Goal: Transaction & Acquisition: Purchase product/service

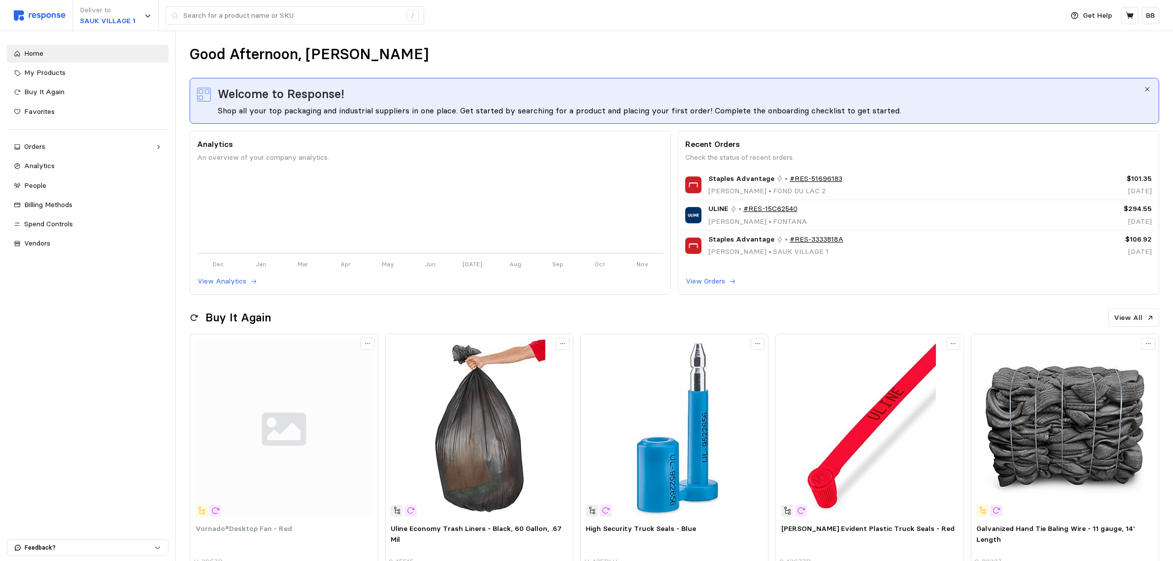
click at [526, 45] on div "Good Afternoon, [PERSON_NAME]" at bounding box center [675, 54] width 970 height 19
click at [459, 59] on div "Good Afternoon, [PERSON_NAME]" at bounding box center [675, 54] width 970 height 19
click at [262, 7] on input "text" at bounding box center [292, 16] width 218 height 18
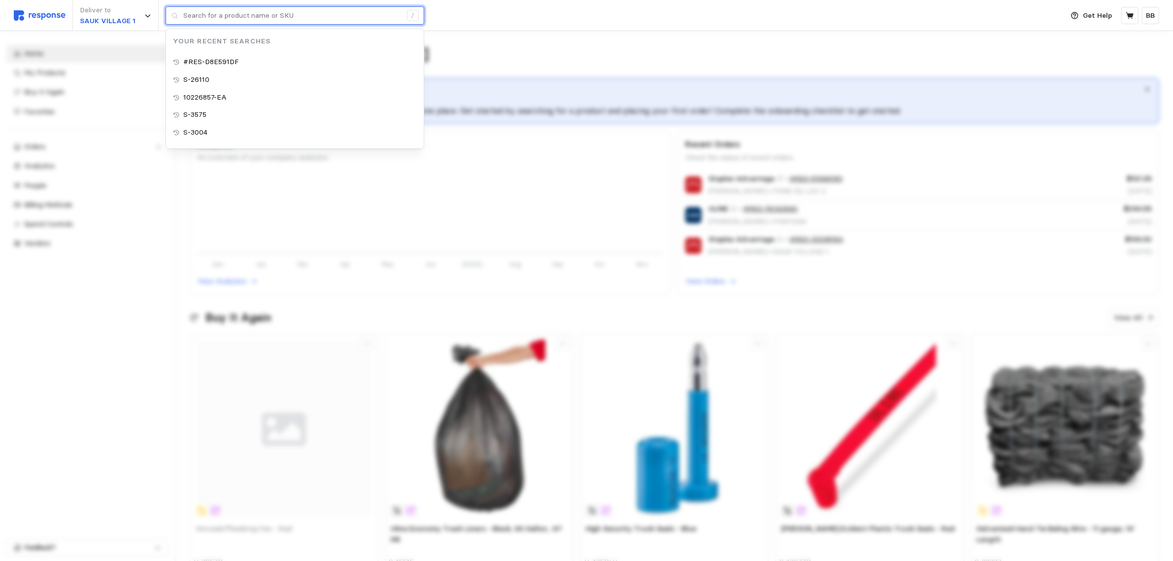
paste input "S-23292"
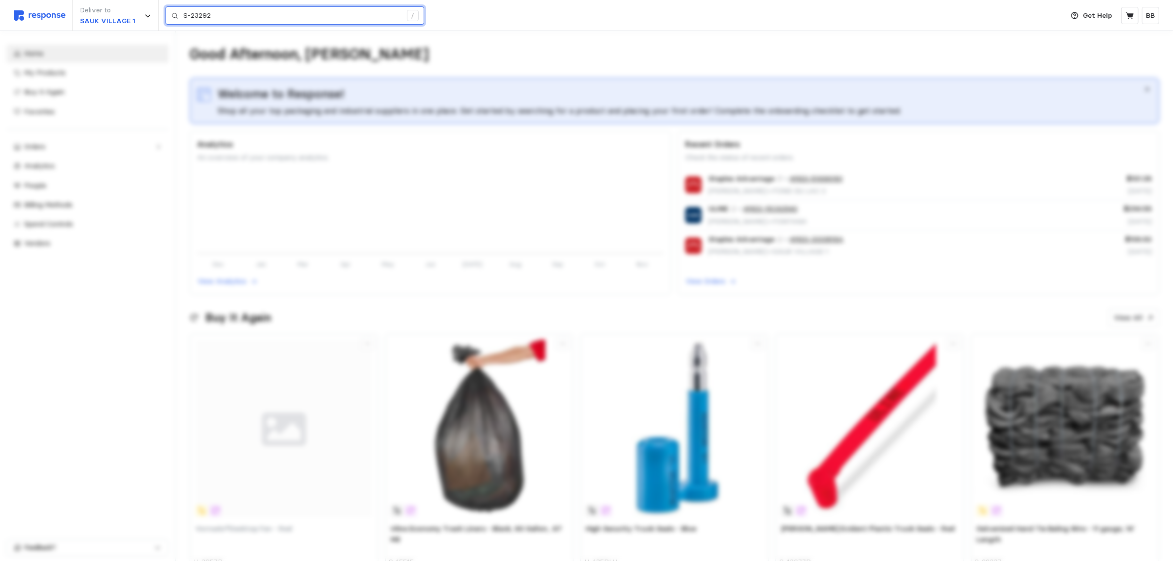
type input "S-23292"
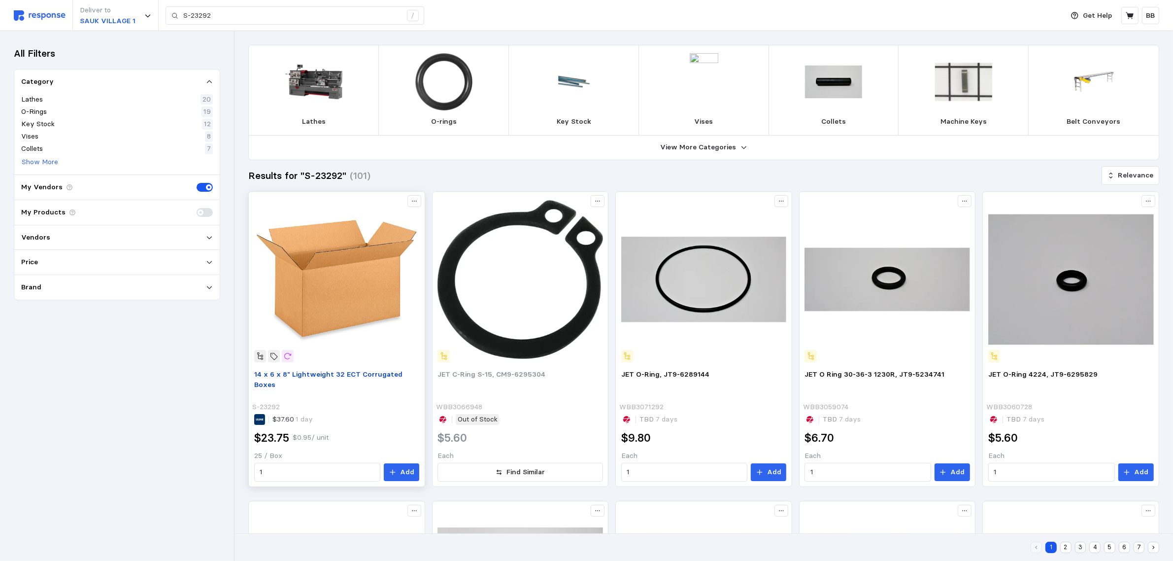
click at [329, 371] on span "14 x 6 x 8" Lightweight 32 ECT Corrugated Boxes" at bounding box center [328, 380] width 148 height 20
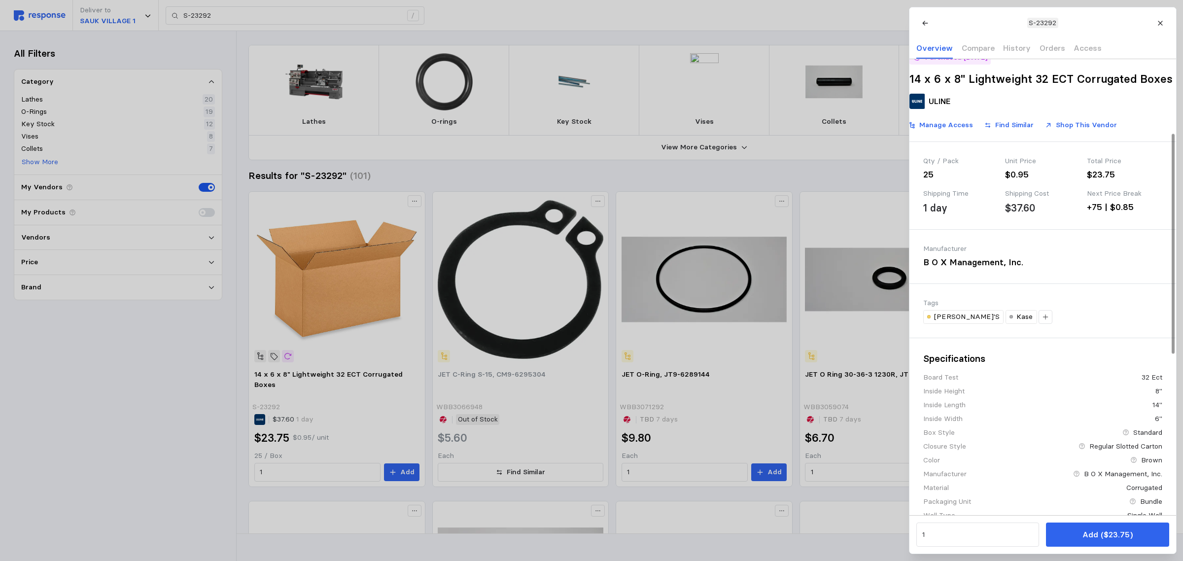
scroll to position [115, 0]
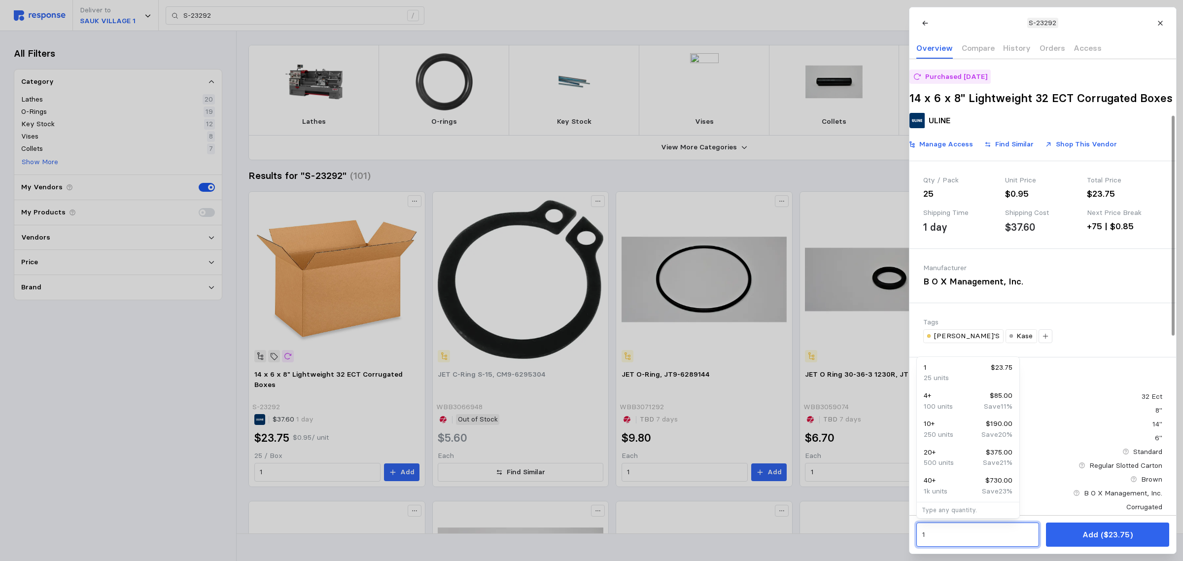
drag, startPoint x: 945, startPoint y: 536, endPoint x: 880, endPoint y: 536, distance: 65.5
click at [972, 483] on div "48 $876.00" at bounding box center [967, 480] width 89 height 11
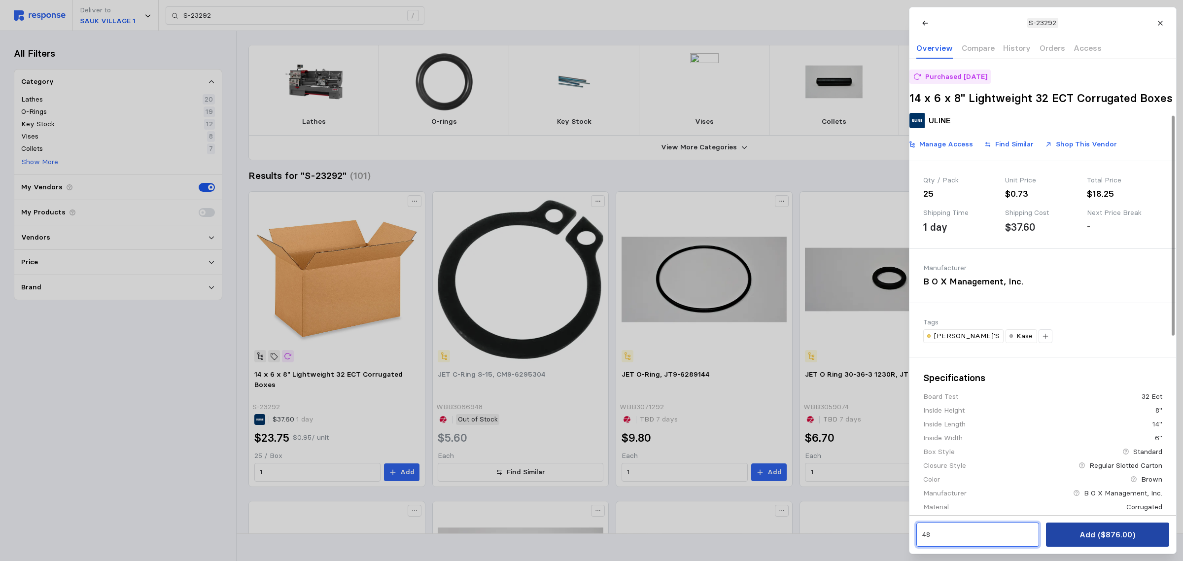
type input "48"
click at [1094, 531] on p "Add ($876.00)" at bounding box center [1107, 534] width 56 height 12
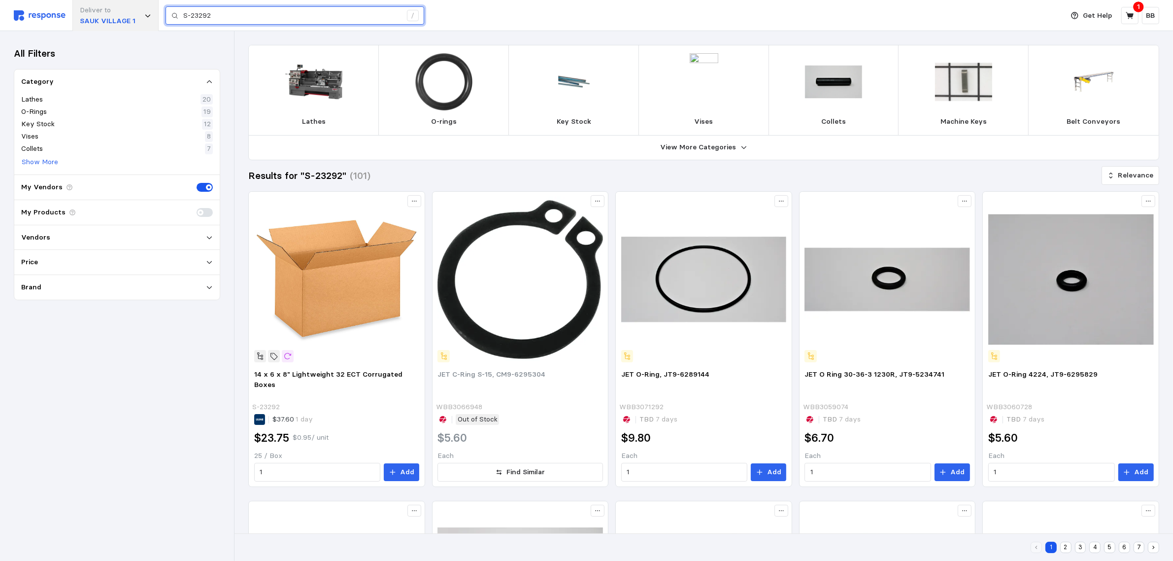
drag, startPoint x: 220, startPoint y: 13, endPoint x: 112, endPoint y: 3, distance: 108.3
click at [112, 3] on div "Deliver to [GEOGRAPHIC_DATA] 1 S-23292 /" at bounding box center [536, 15] width 1045 height 31
paste input "18346"
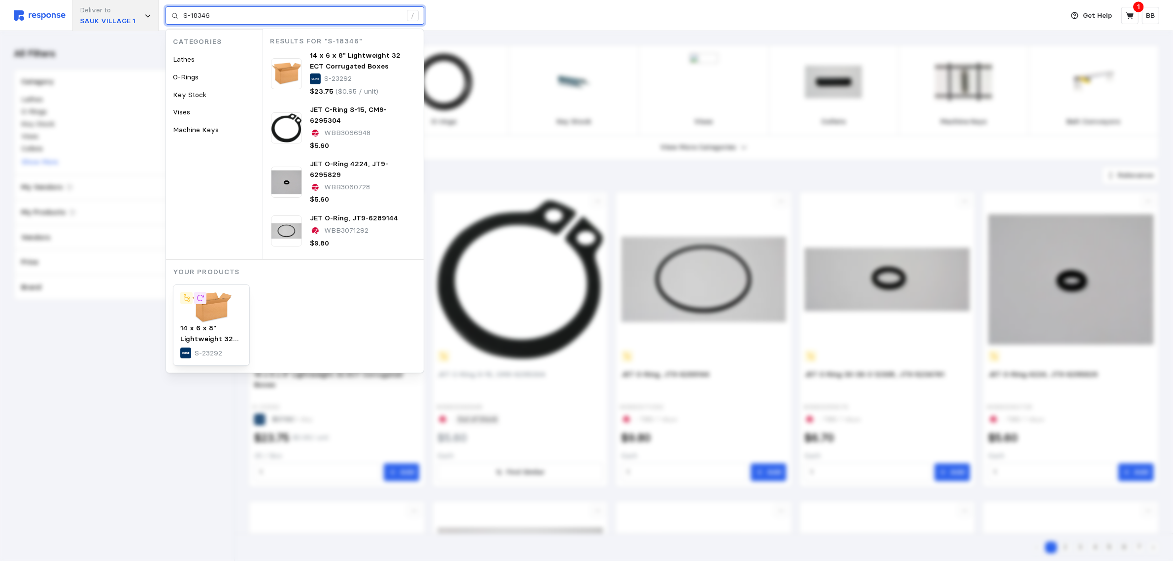
type input "S-18346"
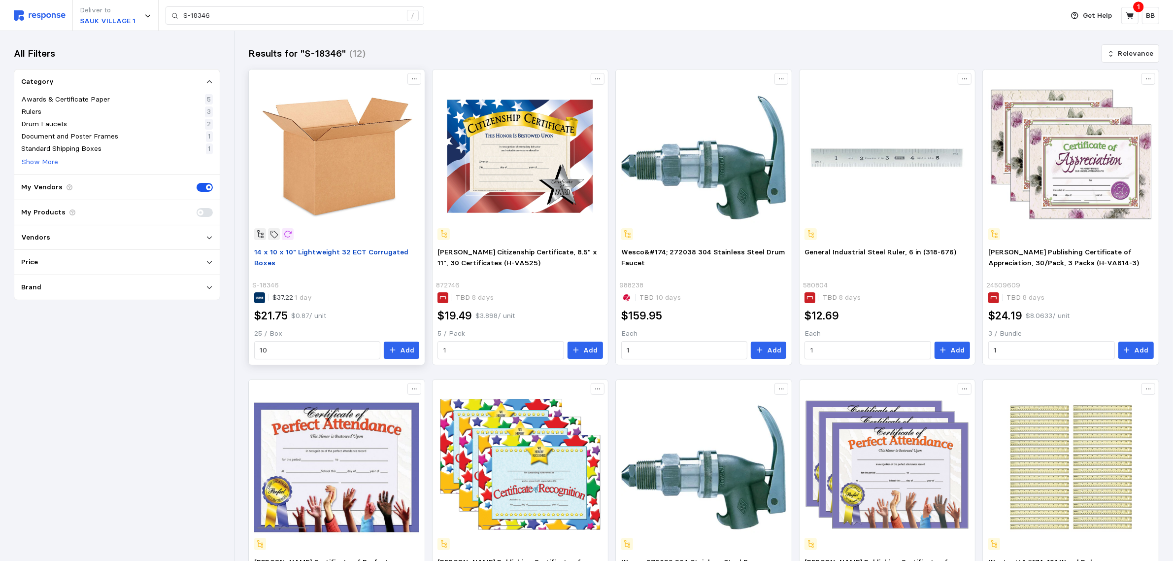
click at [347, 250] on span "14 x 10 x 10" Lightweight 32 ECT Corrugated Boxes" at bounding box center [331, 257] width 154 height 20
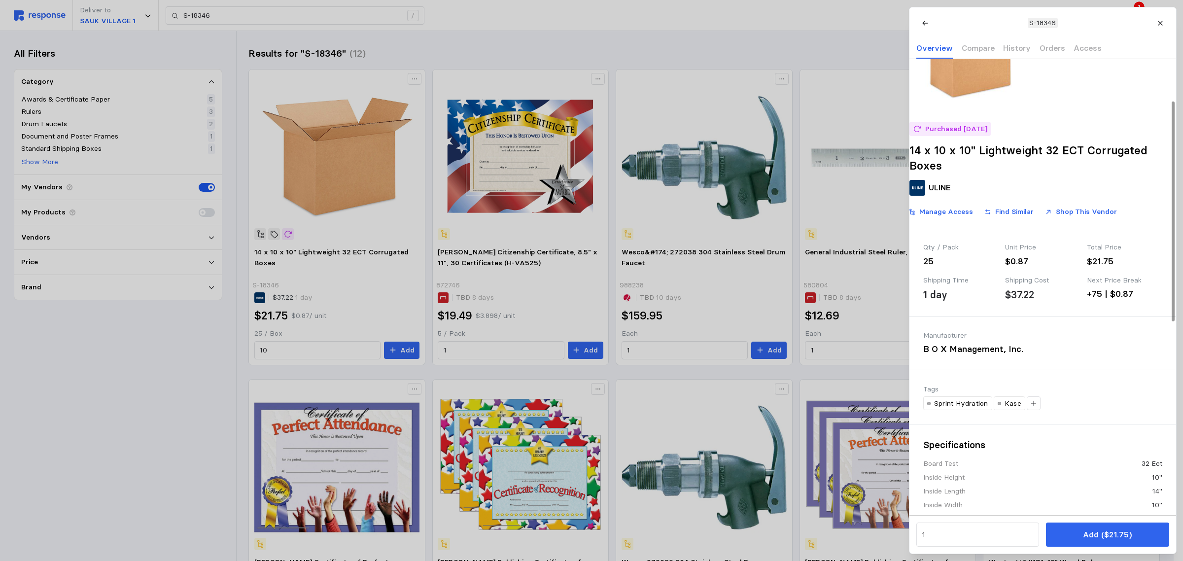
scroll to position [123, 0]
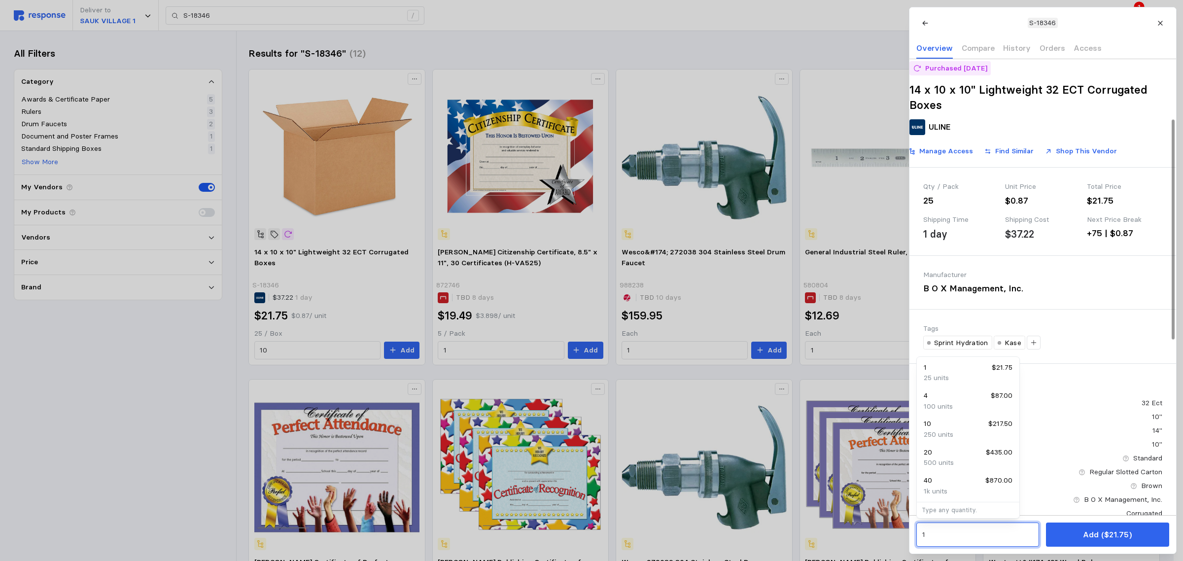
click at [934, 540] on input "1" at bounding box center [977, 535] width 111 height 18
drag, startPoint x: 937, startPoint y: 538, endPoint x: 888, endPoint y: 526, distance: 50.6
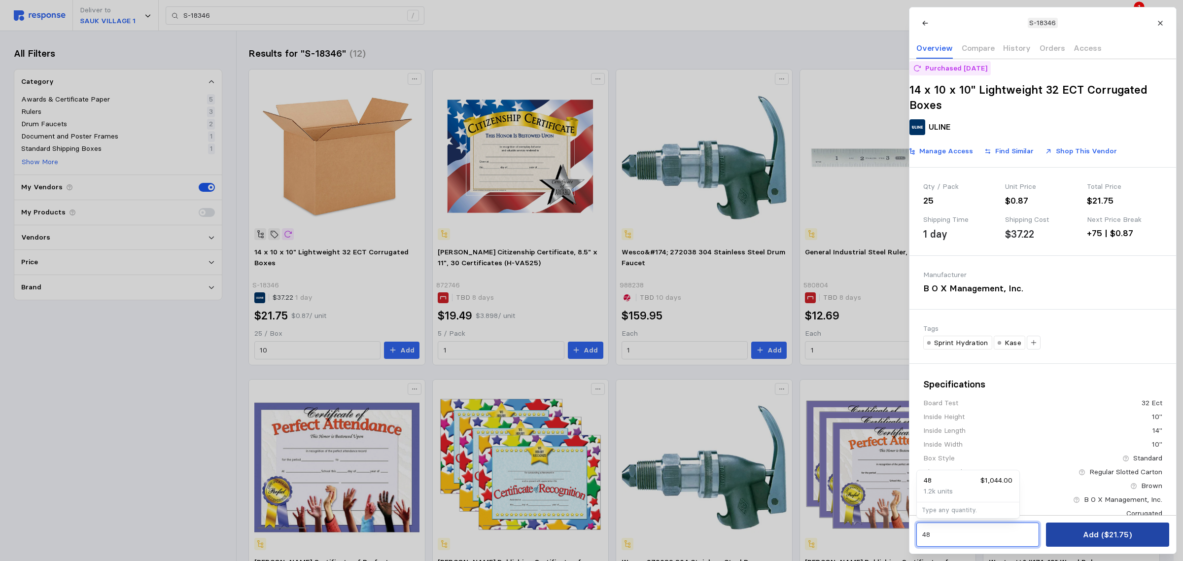
type input "48"
click at [1101, 527] on button "Add ($1,044.00)" at bounding box center [1107, 534] width 123 height 24
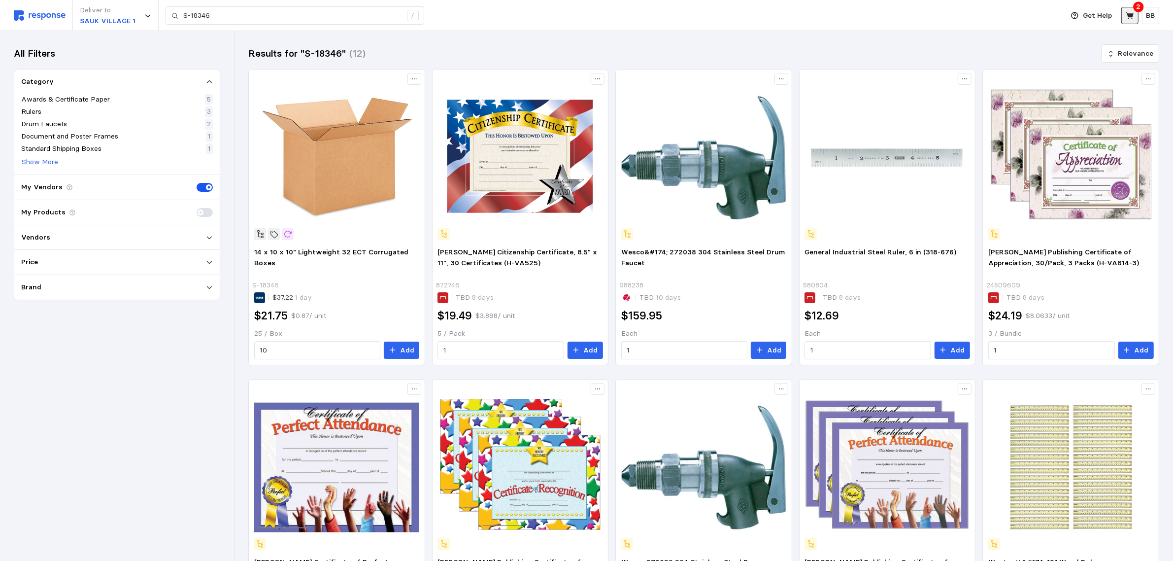
click at [1132, 11] on icon at bounding box center [1130, 15] width 9 height 9
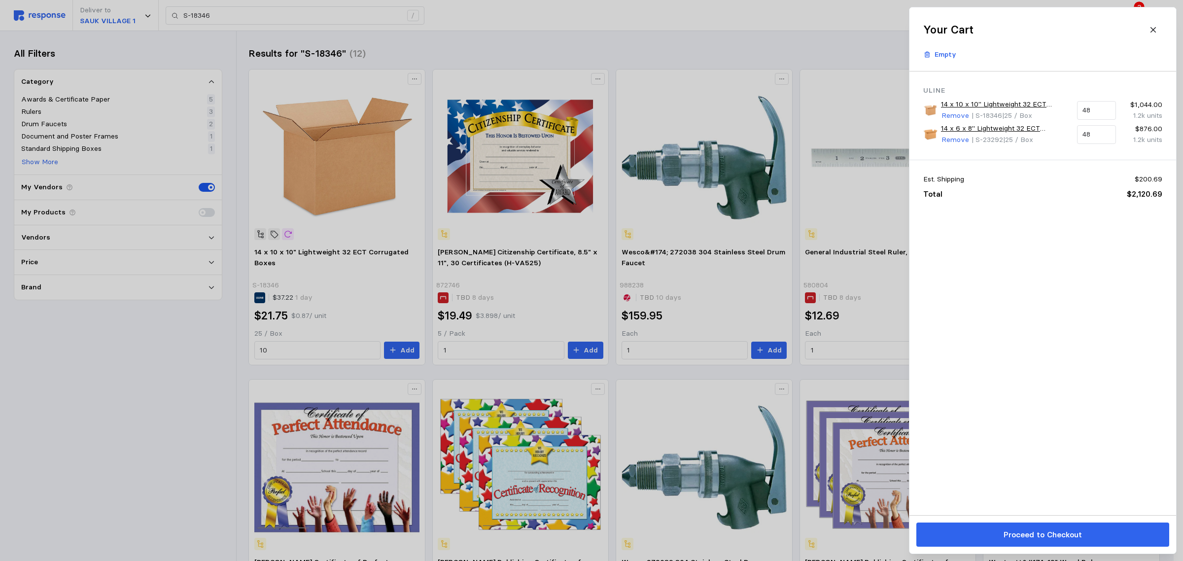
click at [159, 319] on div at bounding box center [591, 280] width 1183 height 561
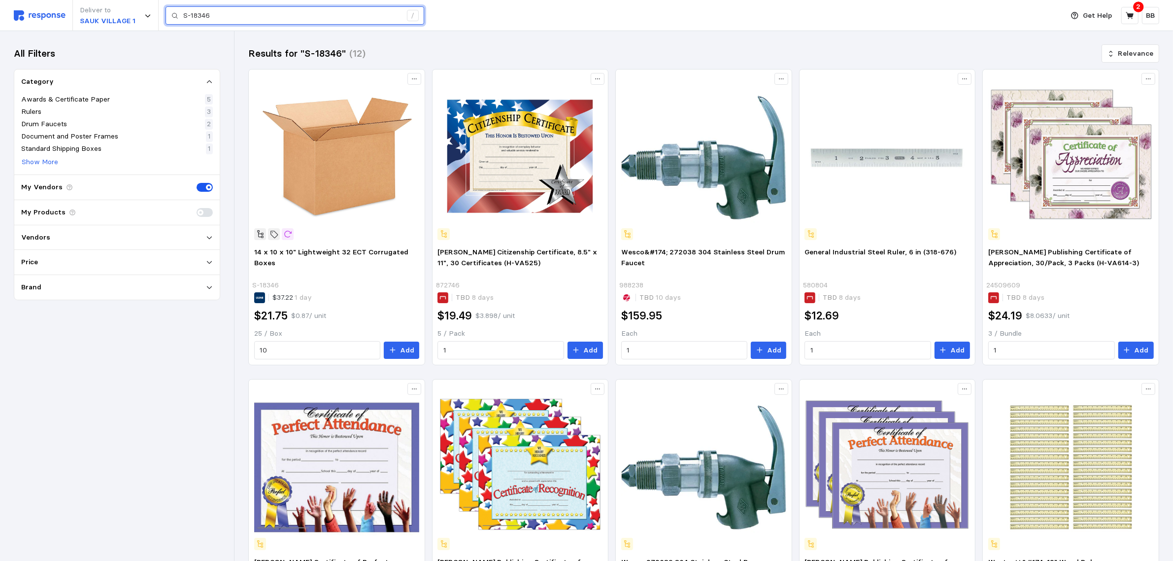
click at [213, 13] on input "S-18346" at bounding box center [292, 16] width 218 height 18
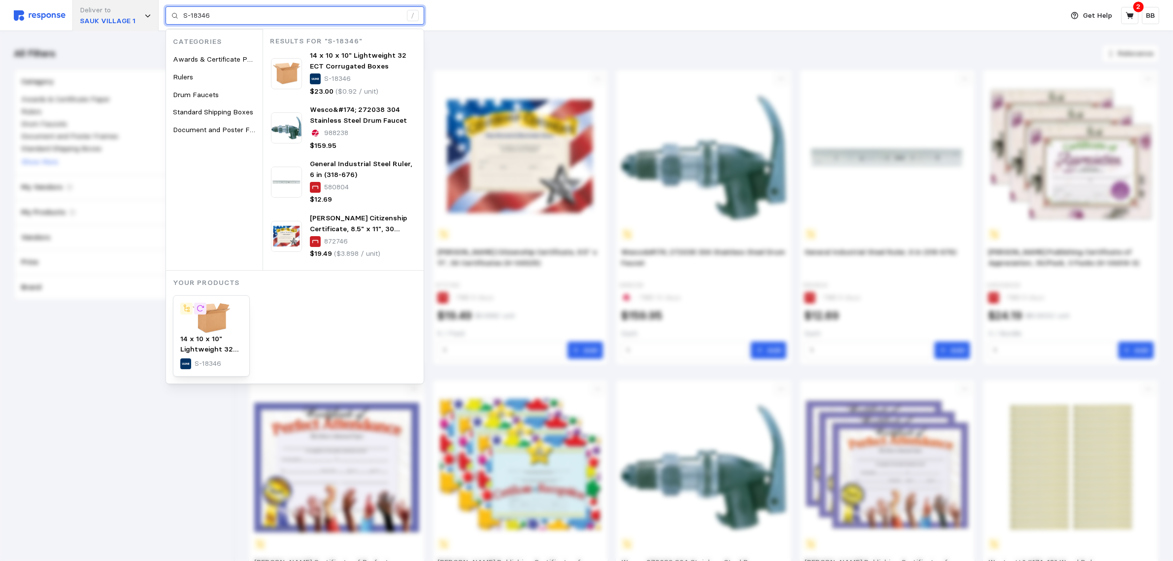
drag, startPoint x: 249, startPoint y: 15, endPoint x: 136, endPoint y: 13, distance: 112.9
click at [136, 13] on div "Deliver to SAUK VILLAGE 1 S-18346 / Categories Awards & Certificate Paper Ruler…" at bounding box center [536, 15] width 1045 height 31
paste input "24716T"
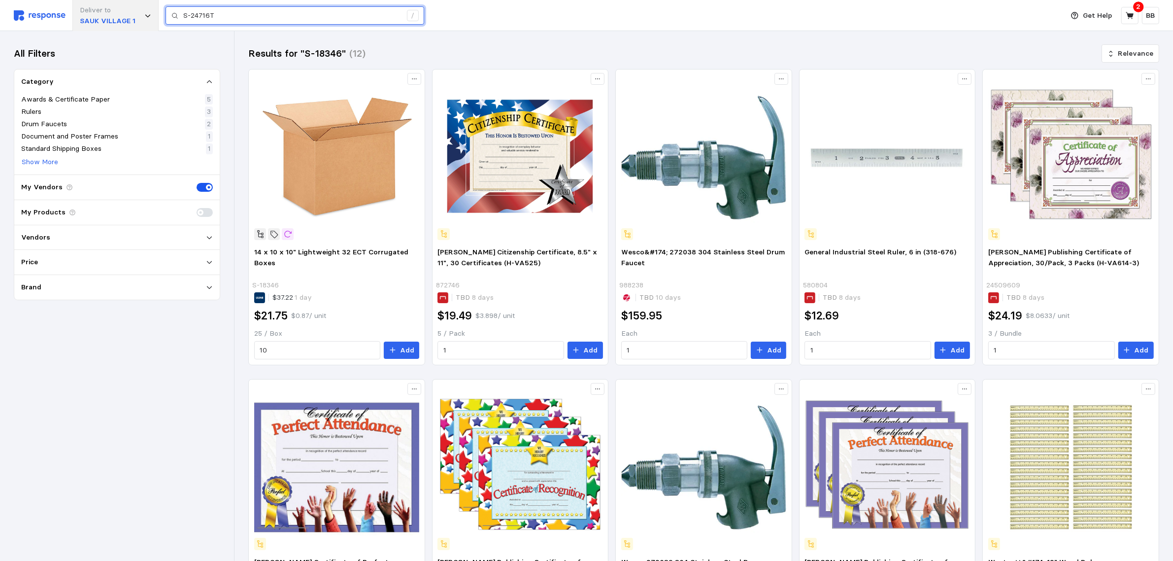
type input "S-24716T"
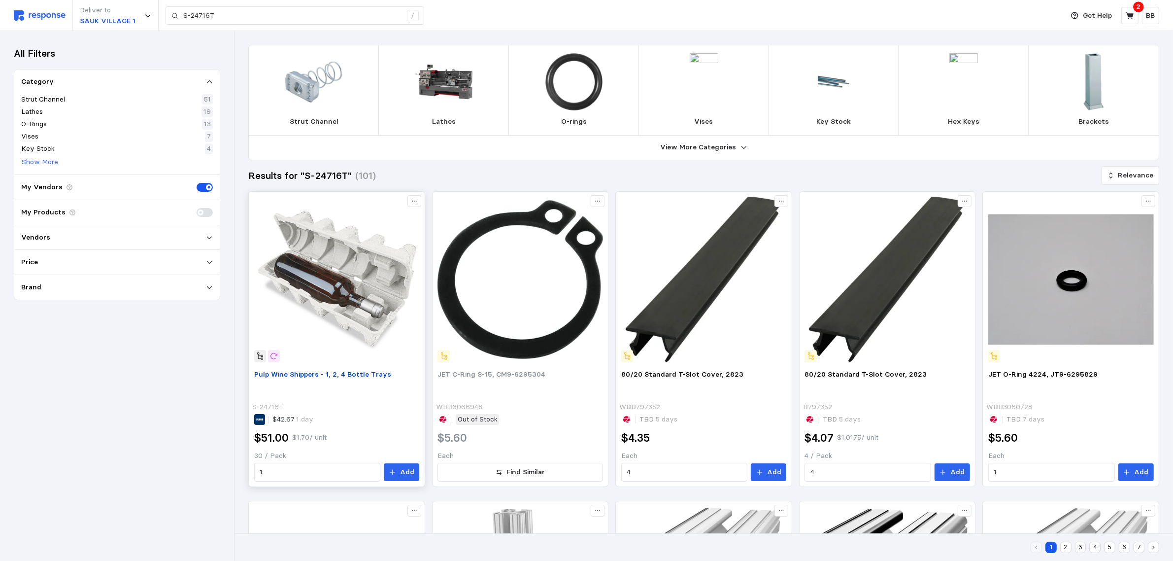
click at [327, 375] on span "Pulp Wine Shippers - 1, 2, 4 Bottle Trays" at bounding box center [322, 374] width 137 height 9
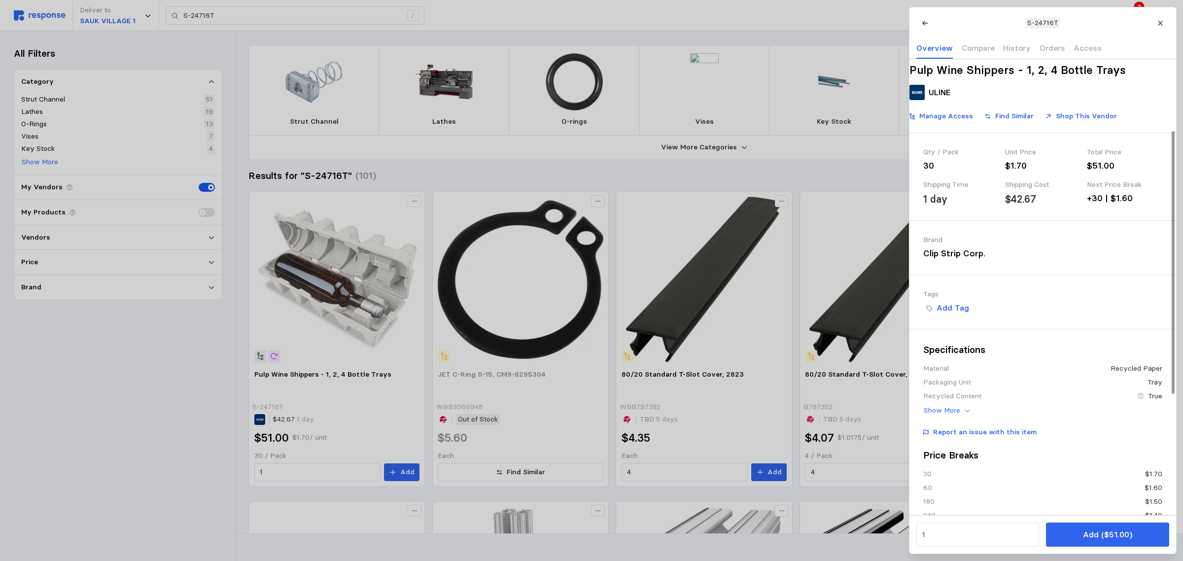
scroll to position [123, 0]
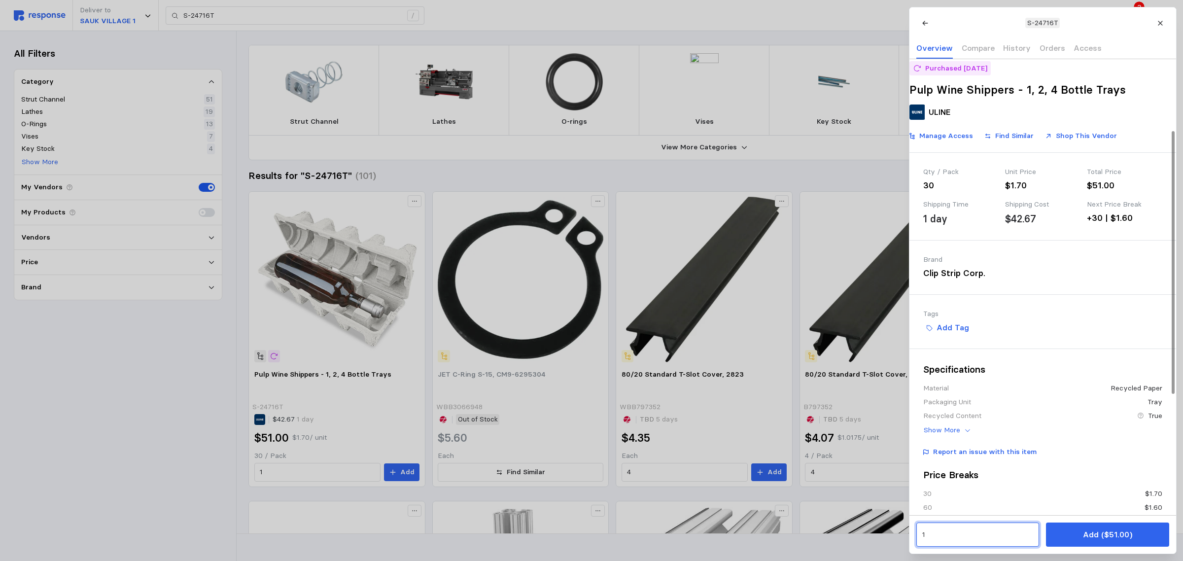
click at [974, 542] on input "1" at bounding box center [977, 535] width 111 height 18
click at [962, 489] on div "3k units" at bounding box center [967, 491] width 89 height 11
type input "100"
click at [1107, 533] on p "Add ($4,200.00)" at bounding box center [1107, 534] width 62 height 12
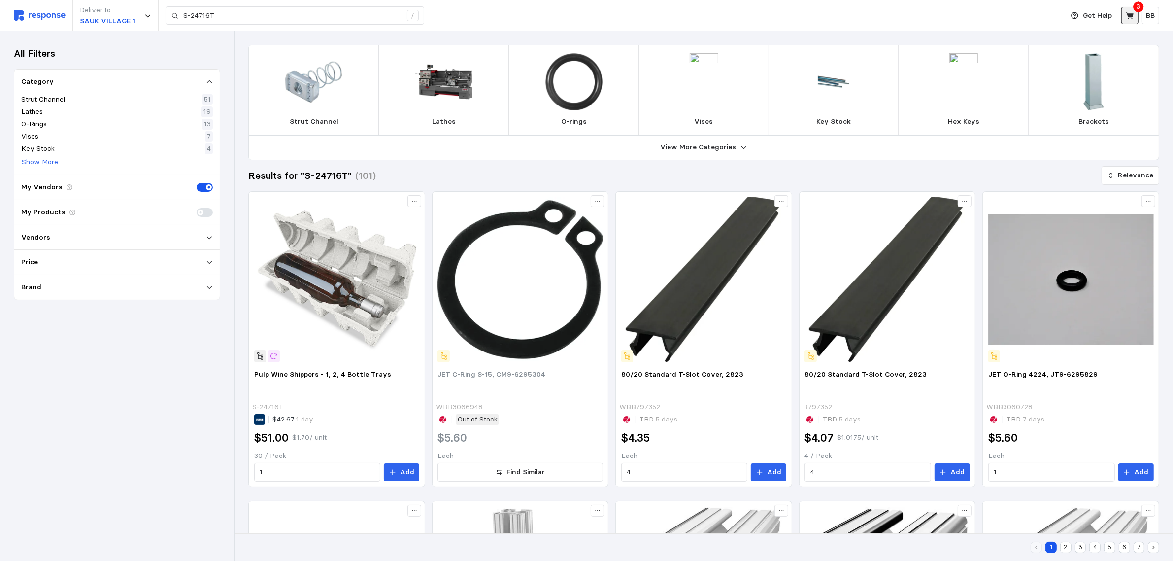
click at [1125, 18] on button at bounding box center [1130, 15] width 17 height 17
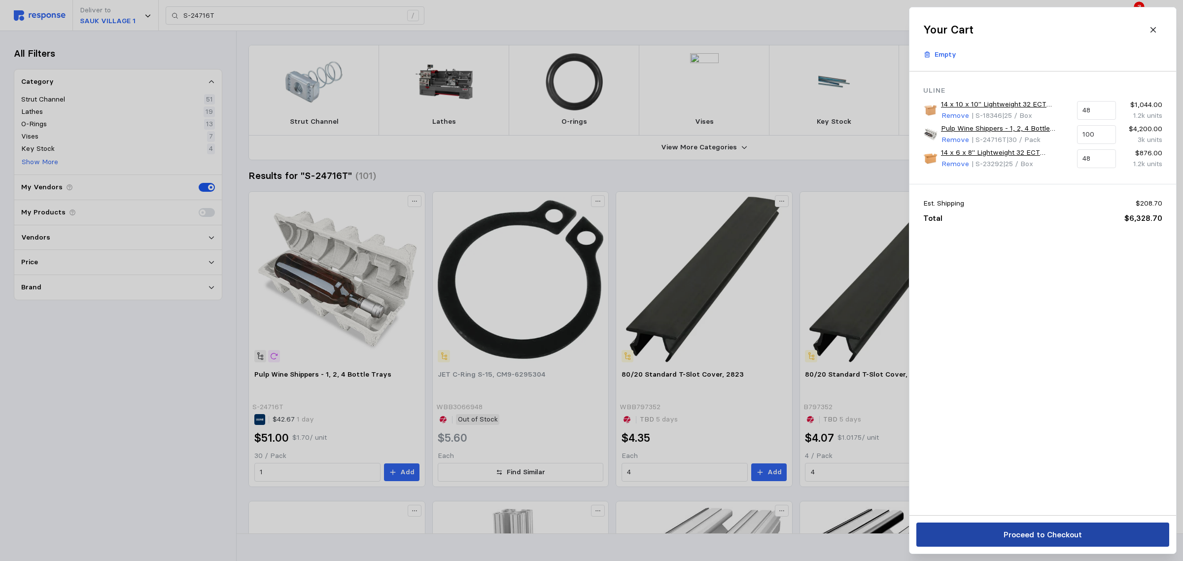
click at [1039, 534] on p "Proceed to Checkout" at bounding box center [1042, 534] width 78 height 12
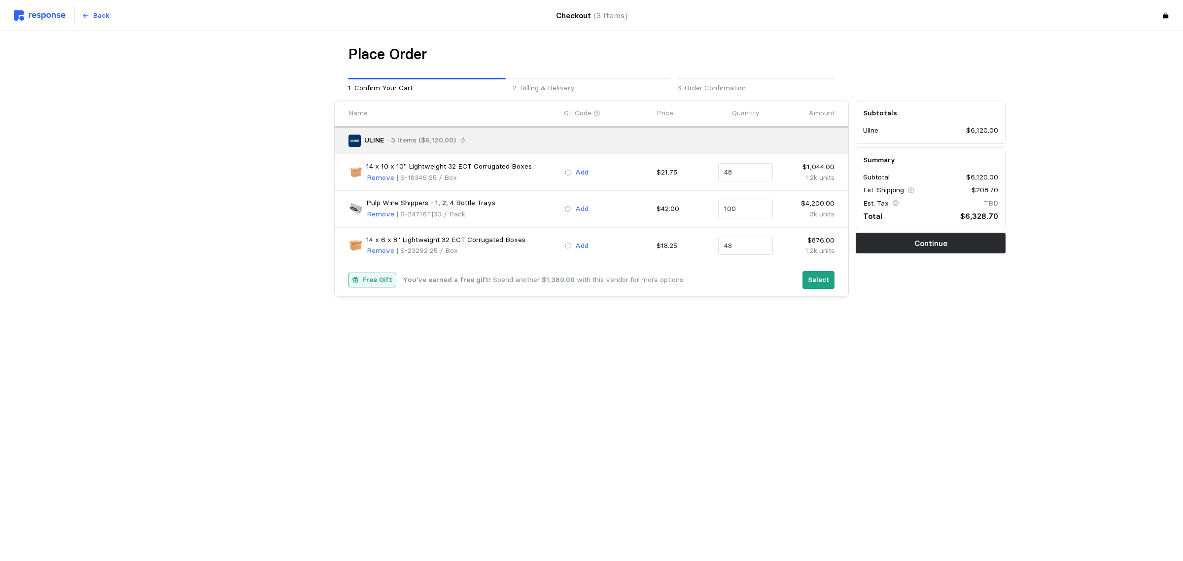
click at [802, 277] on div "Select" at bounding box center [818, 280] width 39 height 25
click at [811, 276] on p "Select" at bounding box center [819, 279] width 22 height 11
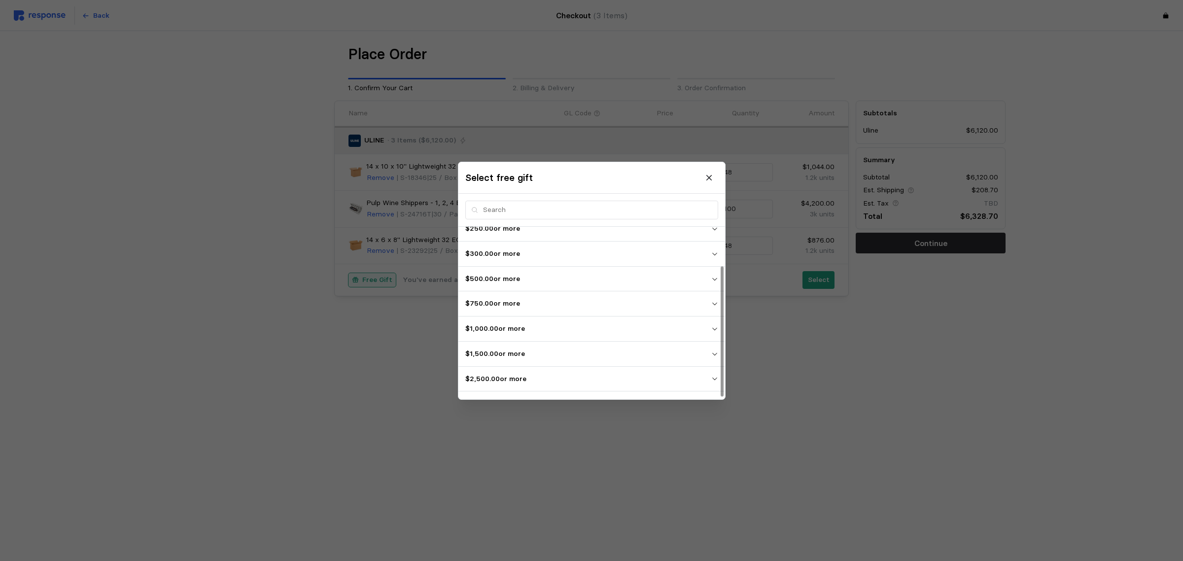
scroll to position [53, 0]
click at [554, 382] on p "$5,000.00 or more" at bounding box center [588, 386] width 246 height 11
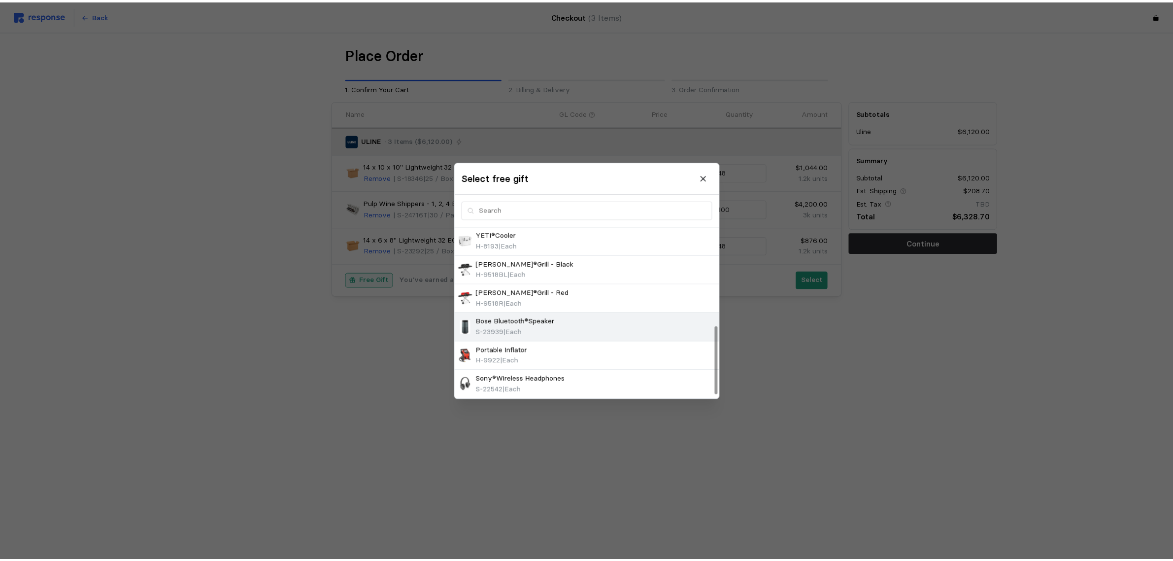
scroll to position [194, 0]
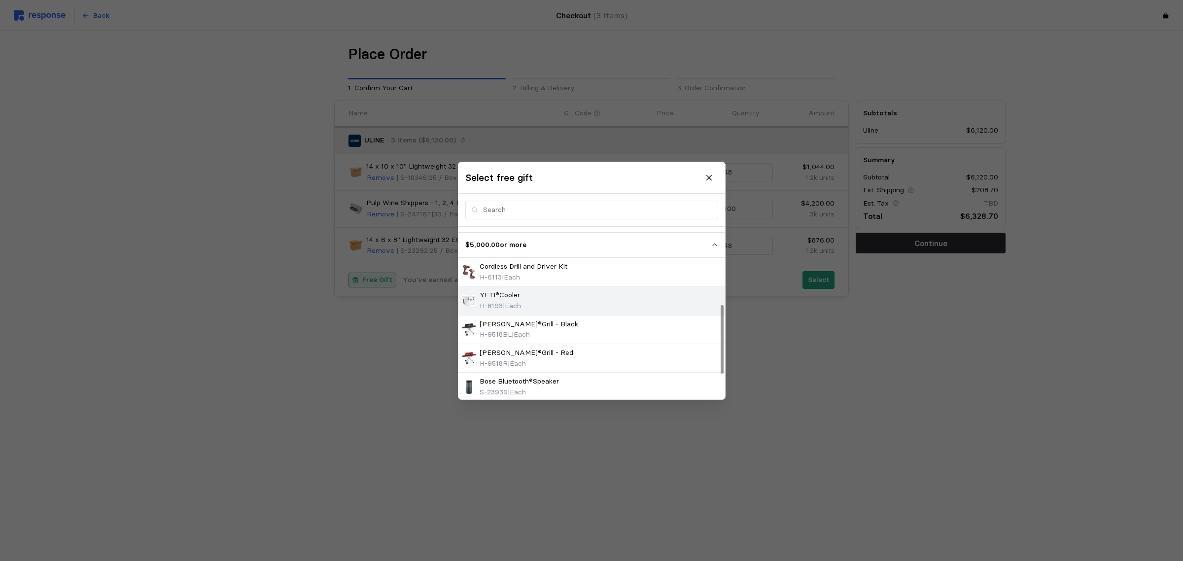
click at [511, 303] on span "| Each" at bounding box center [512, 305] width 18 height 9
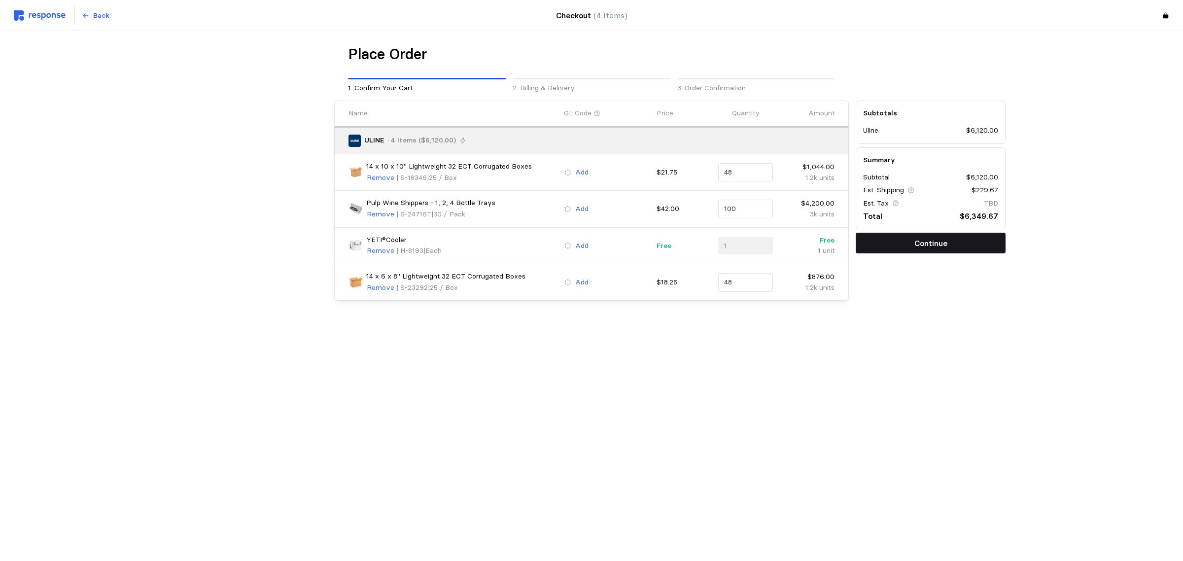
click at [923, 237] on p "Continue" at bounding box center [930, 243] width 33 height 12
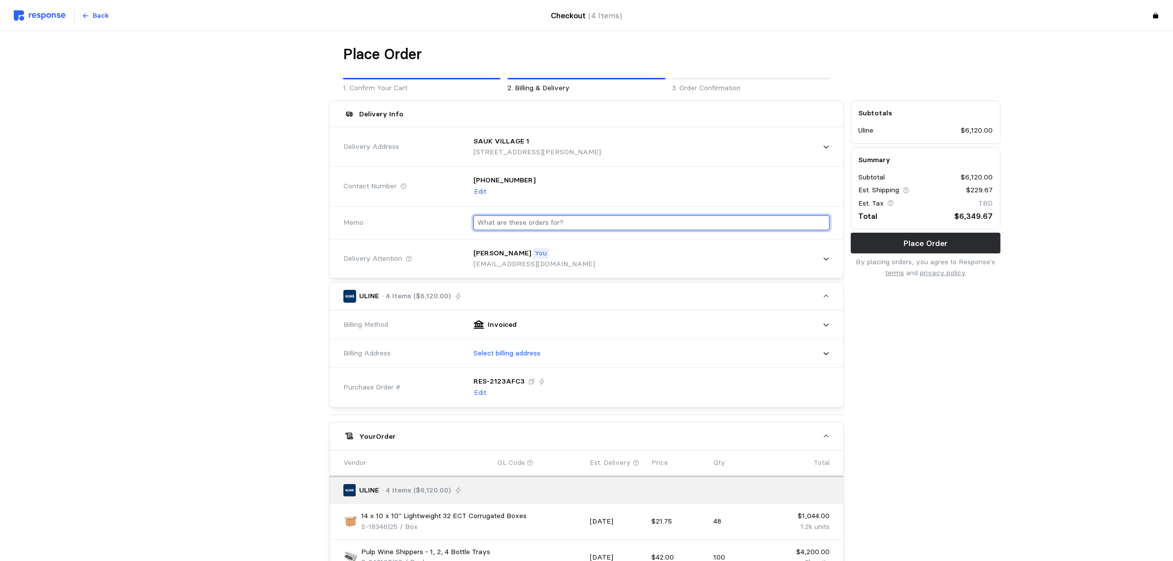
click at [547, 223] on input "text" at bounding box center [652, 223] width 348 height 14
type input "Kase"
click at [902, 343] on div "Subtotals Uline $6,120.00 Summary Subtotal $6,120.00 Est. Shipping $229.67 Est.…" at bounding box center [926, 424] width 157 height 655
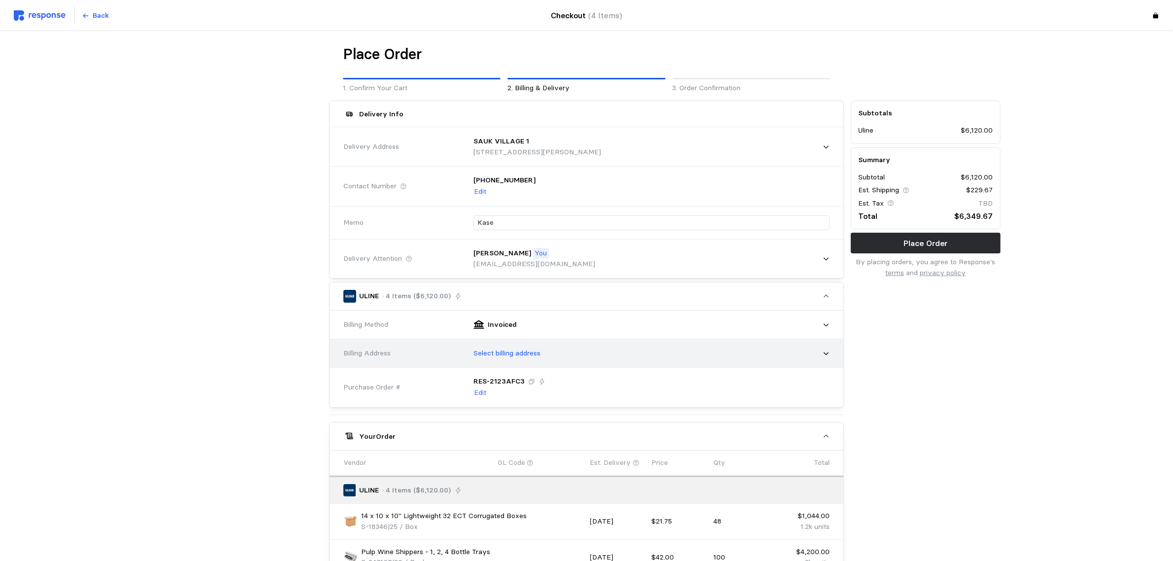
click at [519, 349] on p "Select billing address" at bounding box center [507, 353] width 67 height 11
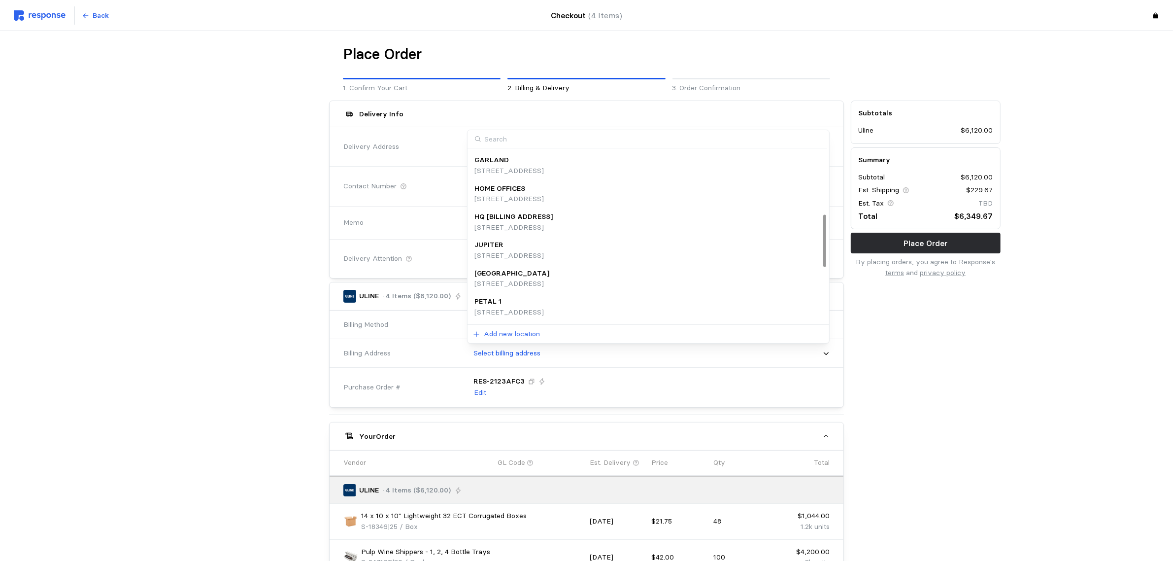
scroll to position [208, 0]
click at [543, 235] on p "HQ [BILLING ADDRESS]" at bounding box center [514, 233] width 78 height 11
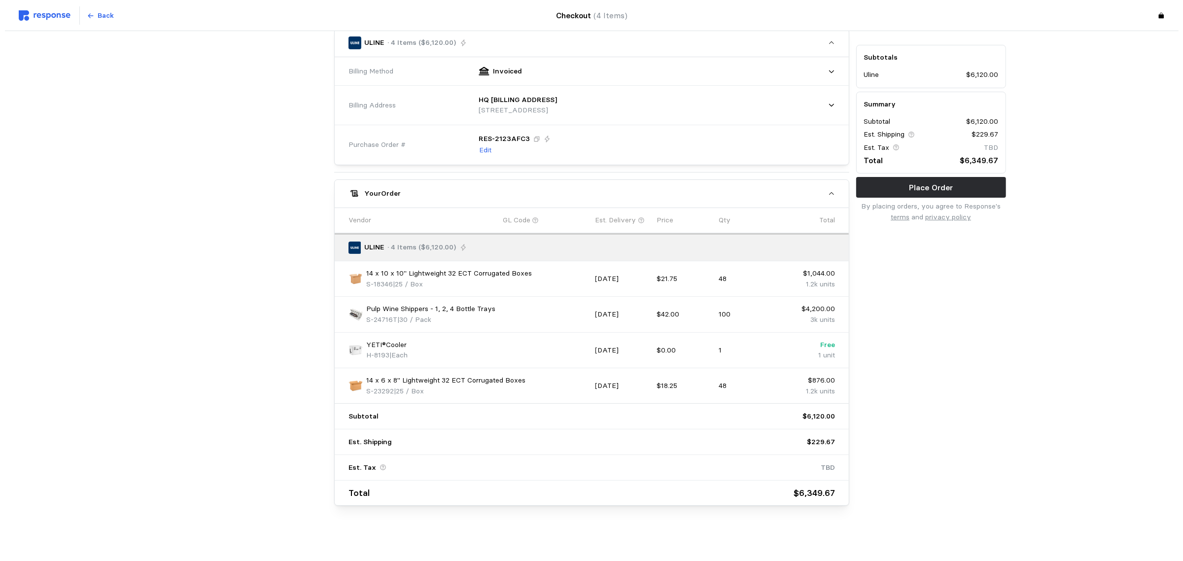
scroll to position [0, 0]
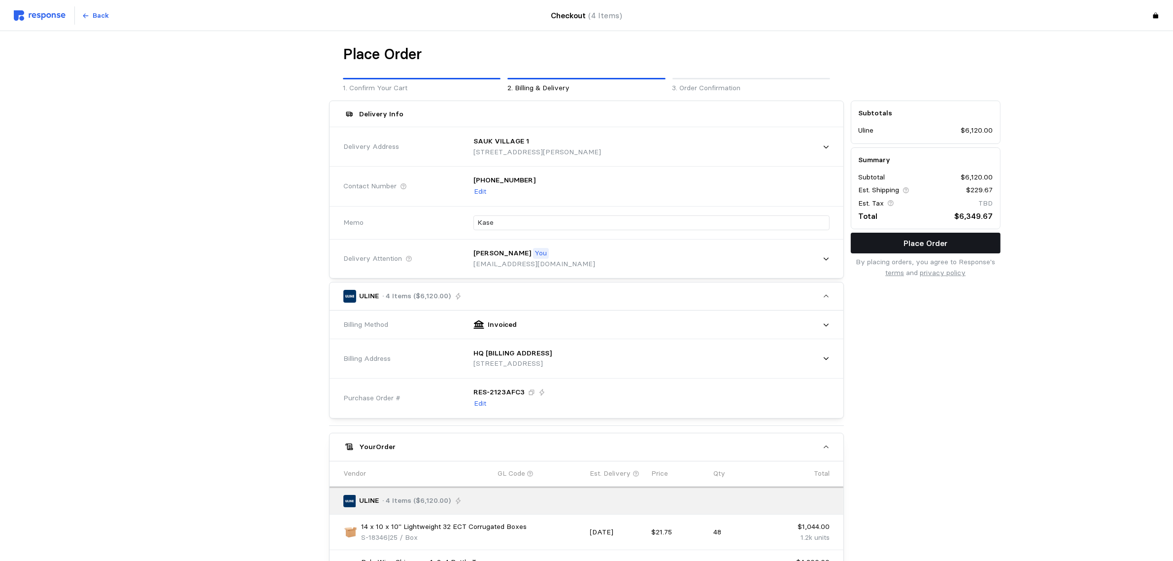
click at [900, 245] on button "Place Order" at bounding box center [926, 243] width 150 height 21
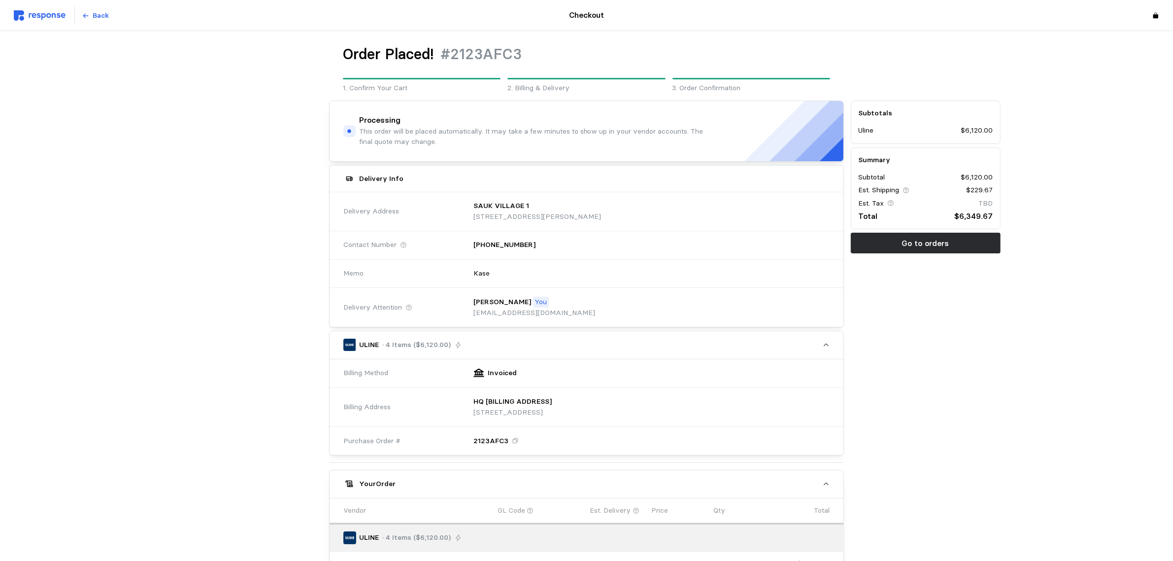
drag, startPoint x: 938, startPoint y: 319, endPoint x: 930, endPoint y: 317, distance: 7.8
click at [938, 319] on div "Subtotals Uline $6,120.00 Summary Subtotal $6,120.00 Est. Shipping $229.67 Est.…" at bounding box center [926, 448] width 157 height 702
click at [48, 15] on img at bounding box center [40, 15] width 52 height 10
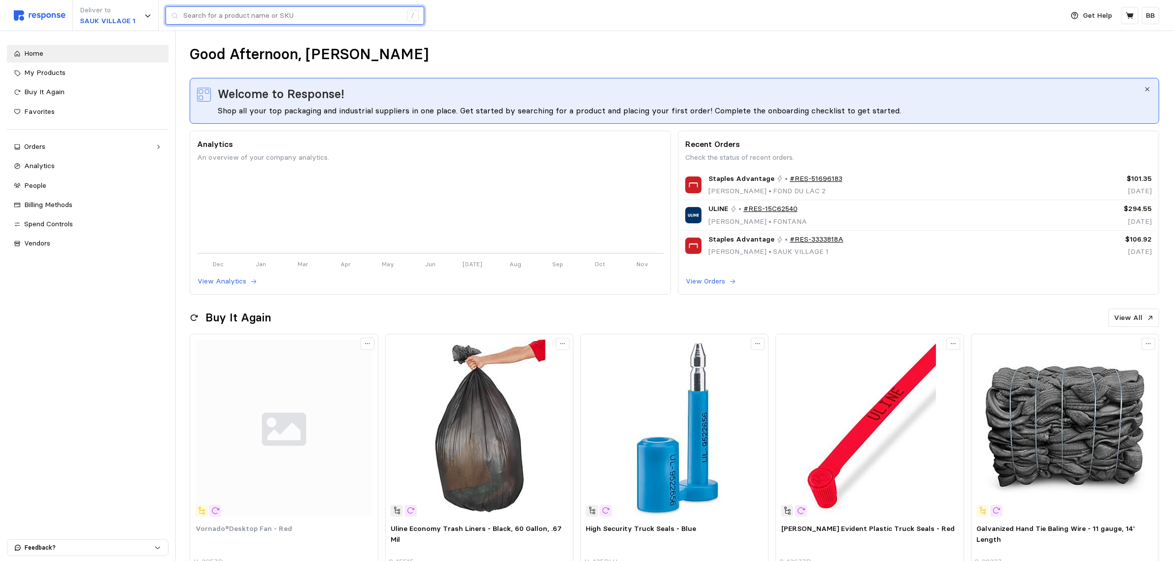
click at [311, 16] on input "text" at bounding box center [292, 16] width 218 height 18
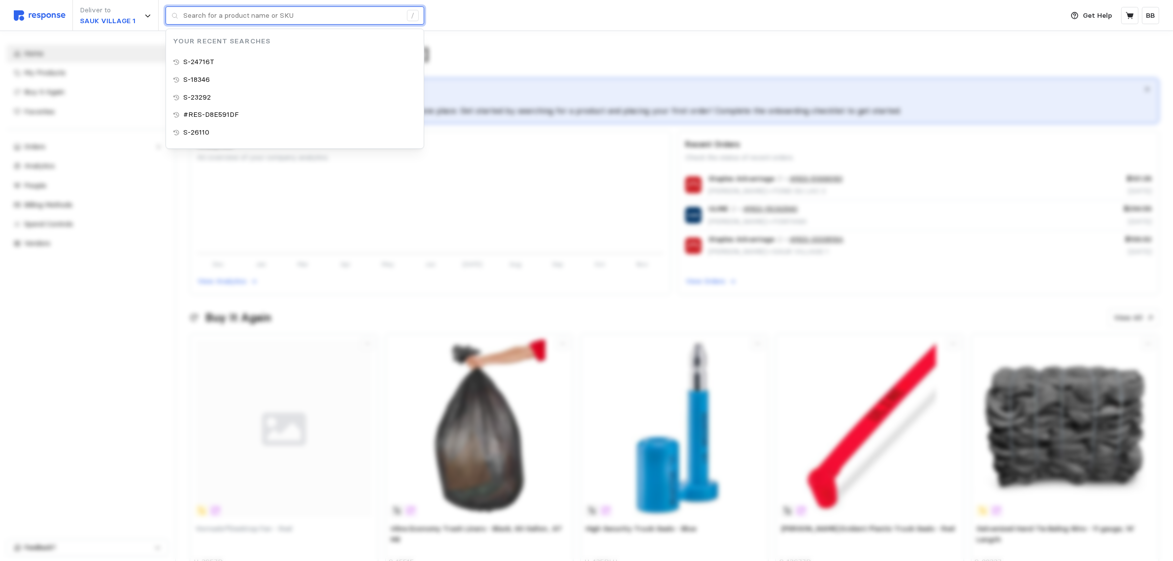
paste input "S-19041"
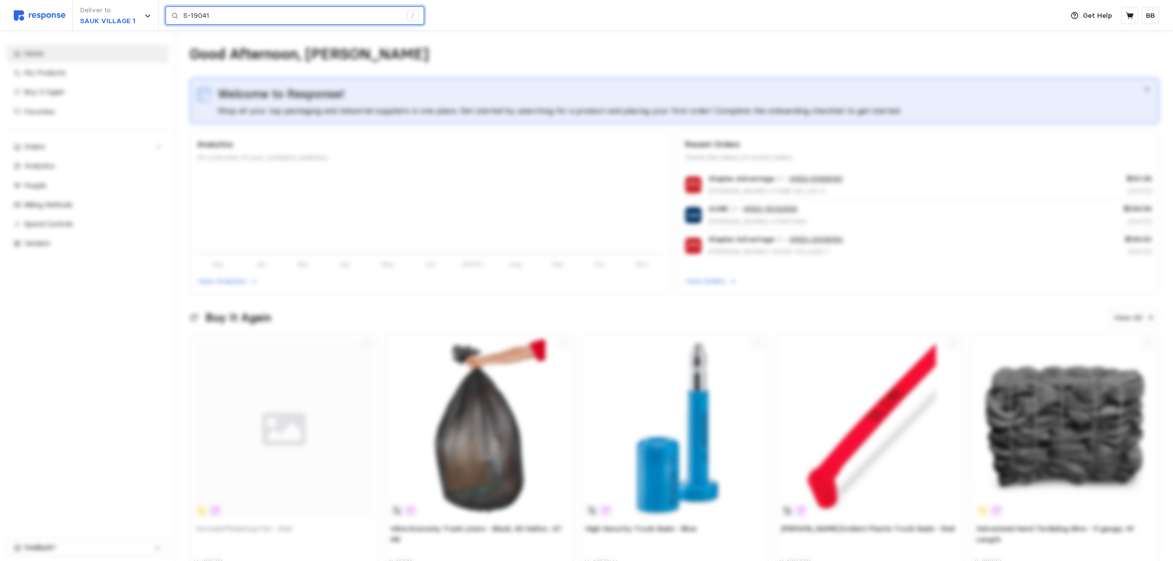
type input "S-19041"
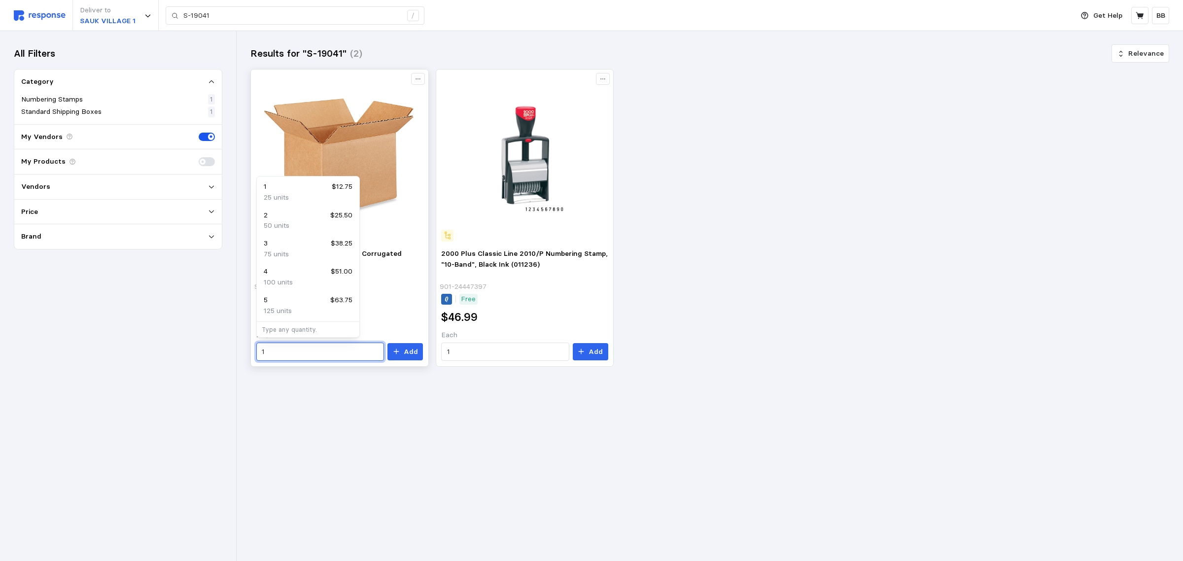
click at [301, 348] on input "1" at bounding box center [320, 352] width 117 height 18
type input "144"
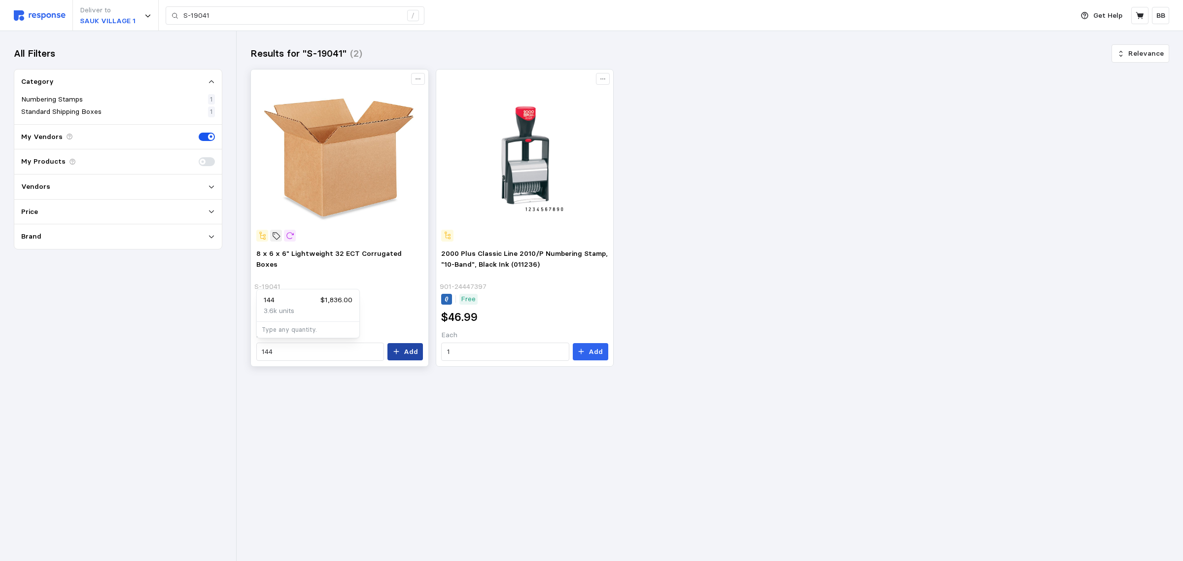
click at [407, 347] on p "Add" at bounding box center [411, 351] width 14 height 11
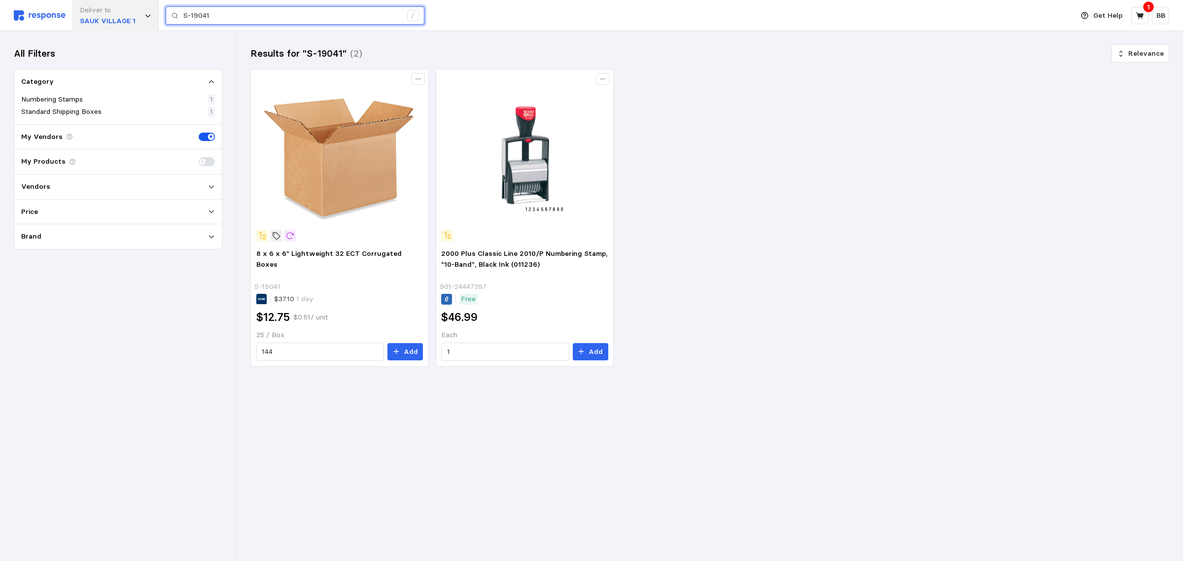
drag, startPoint x: 260, startPoint y: 16, endPoint x: 123, endPoint y: 7, distance: 137.3
click at [123, 7] on div "Deliver to [GEOGRAPHIC_DATA] 1 S-19041 /" at bounding box center [541, 15] width 1054 height 31
paste input "8359"
type input "S-18359"
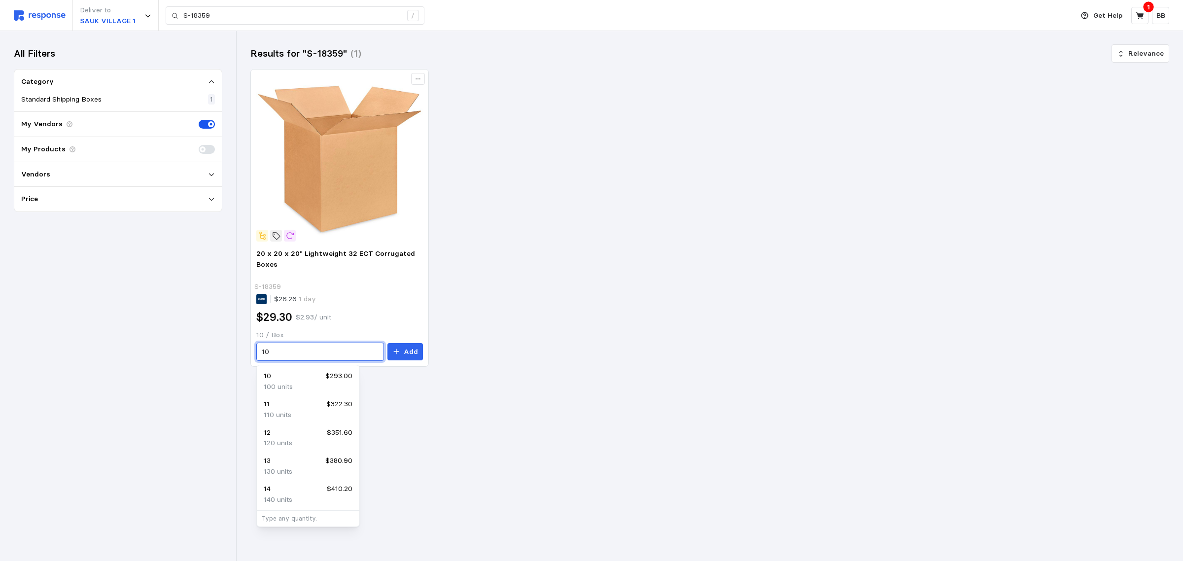
drag, startPoint x: 296, startPoint y: 354, endPoint x: 228, endPoint y: 340, distance: 69.4
click at [228, 340] on div "Deliver to SAUK VILLAGE 1 S-18359 / Get Help 1 BB S-18359 / Home My Products Bu…" at bounding box center [591, 280] width 1183 height 561
type input "1"
click at [286, 379] on div "30 $879.00" at bounding box center [308, 376] width 89 height 11
type input "30"
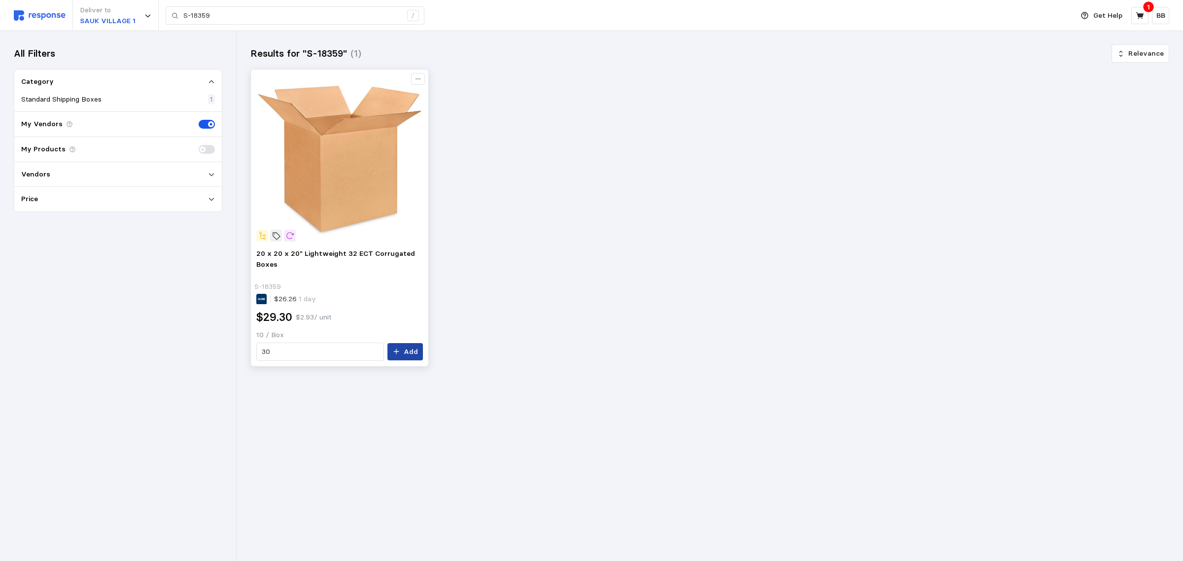
click at [410, 351] on p "Add" at bounding box center [411, 351] width 14 height 11
click at [1142, 18] on icon at bounding box center [1139, 15] width 9 height 9
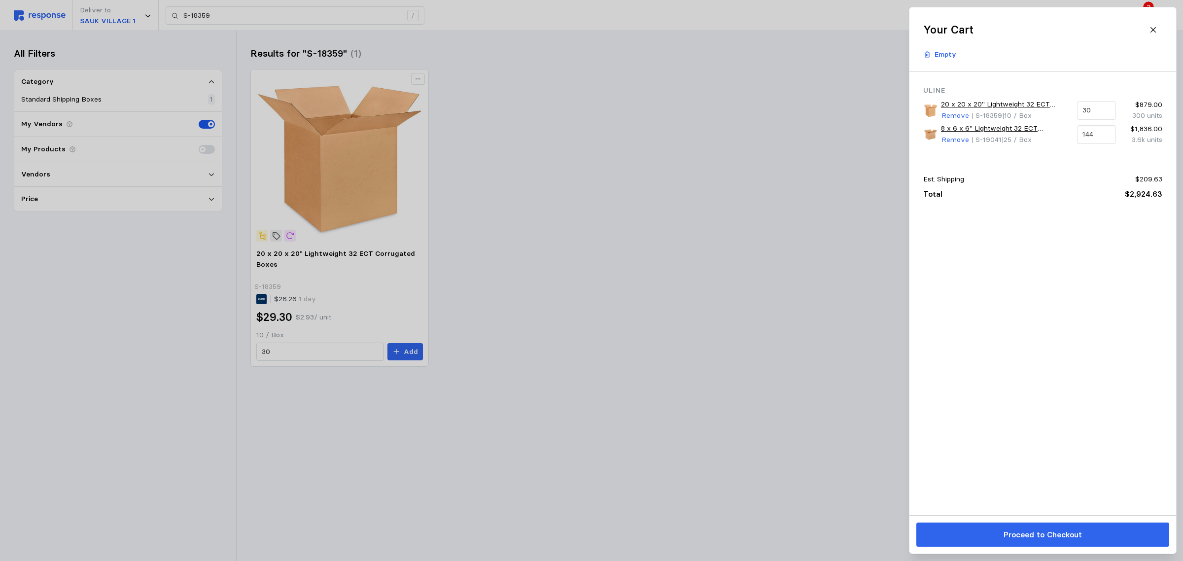
click at [530, 420] on div at bounding box center [591, 280] width 1183 height 561
